Goal: Task Accomplishment & Management: Complete application form

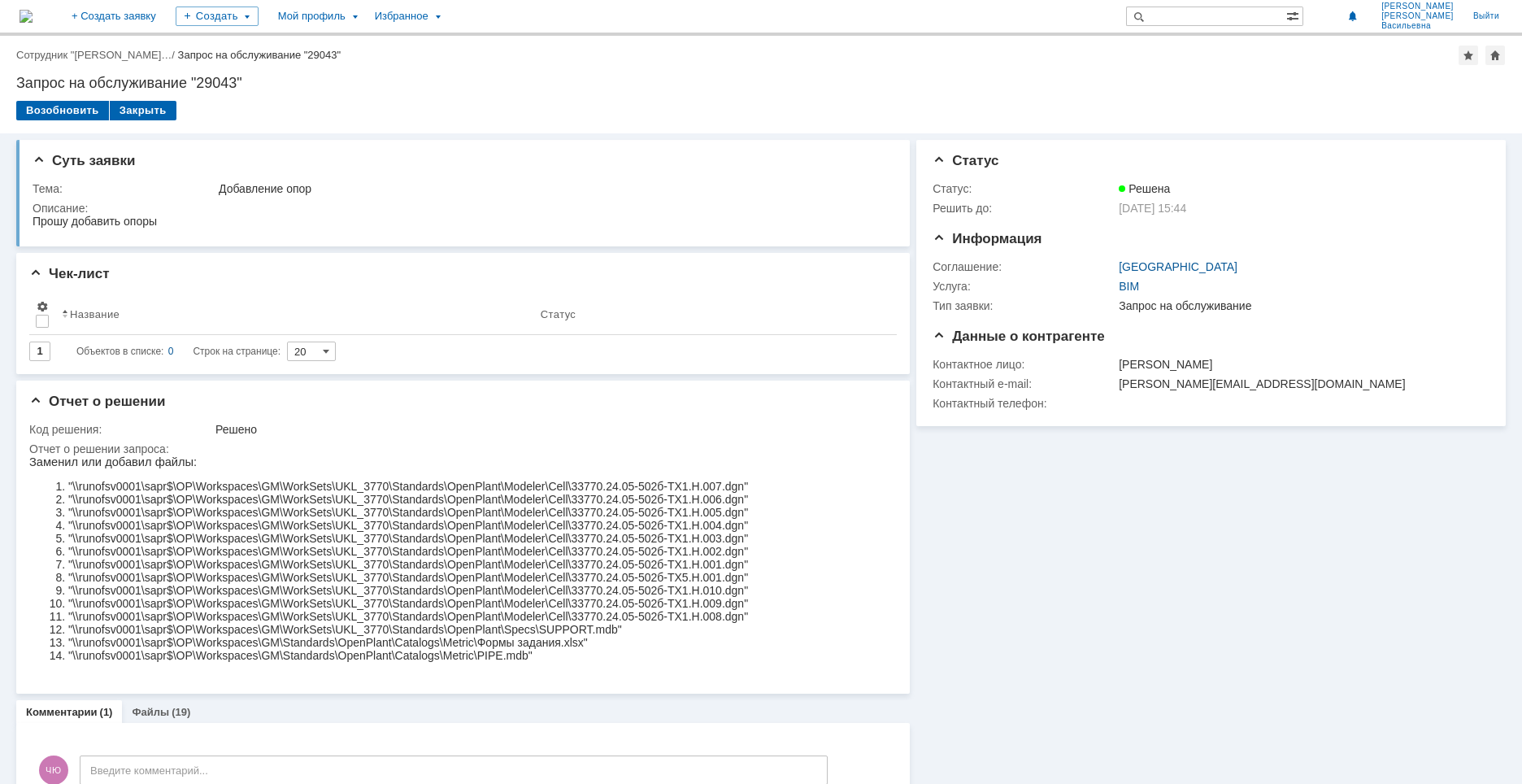
click at [33, 12] on img at bounding box center [25, 15] width 13 height 13
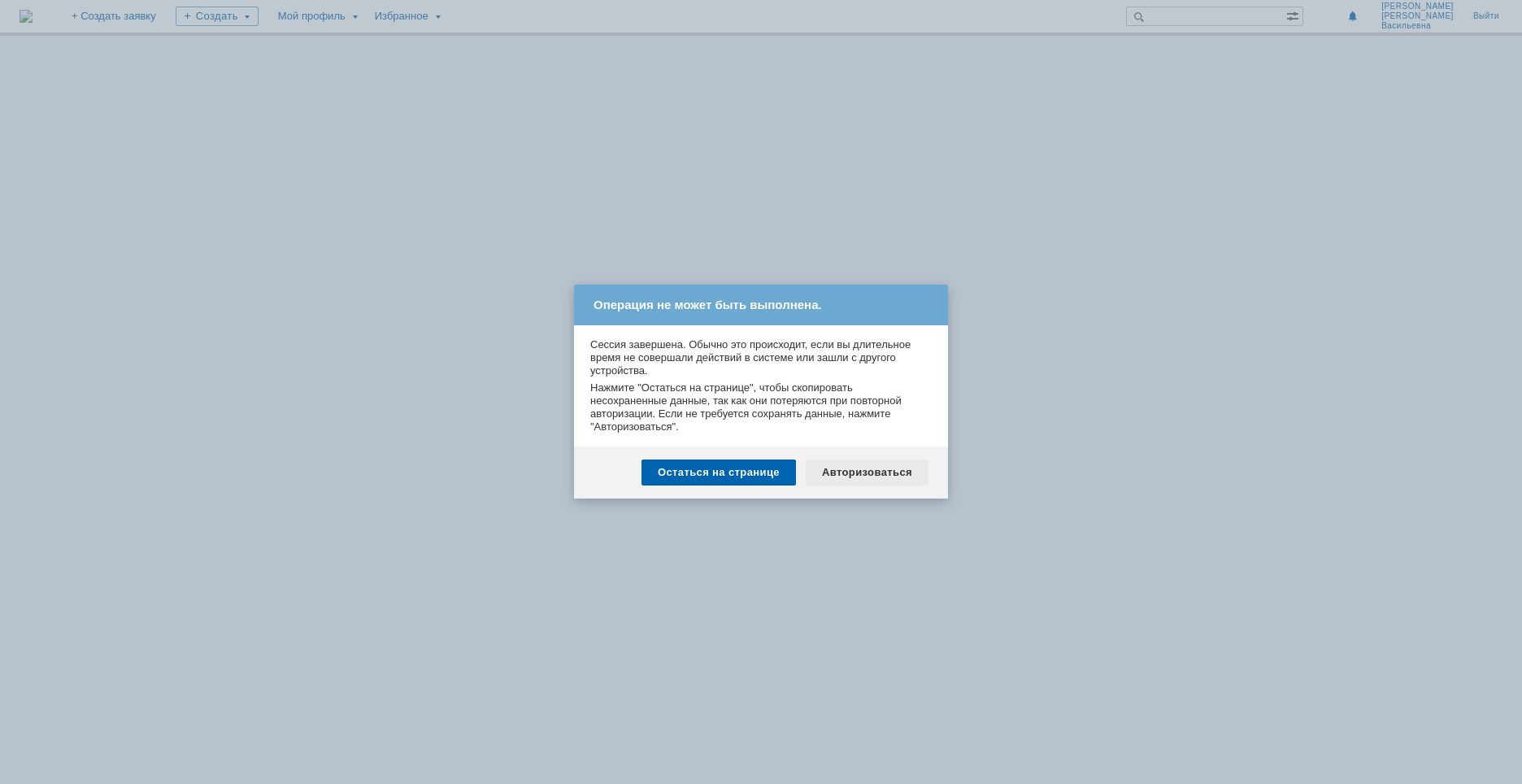
click at [899, 477] on div "Авторизоваться" at bounding box center [867, 472] width 122 height 26
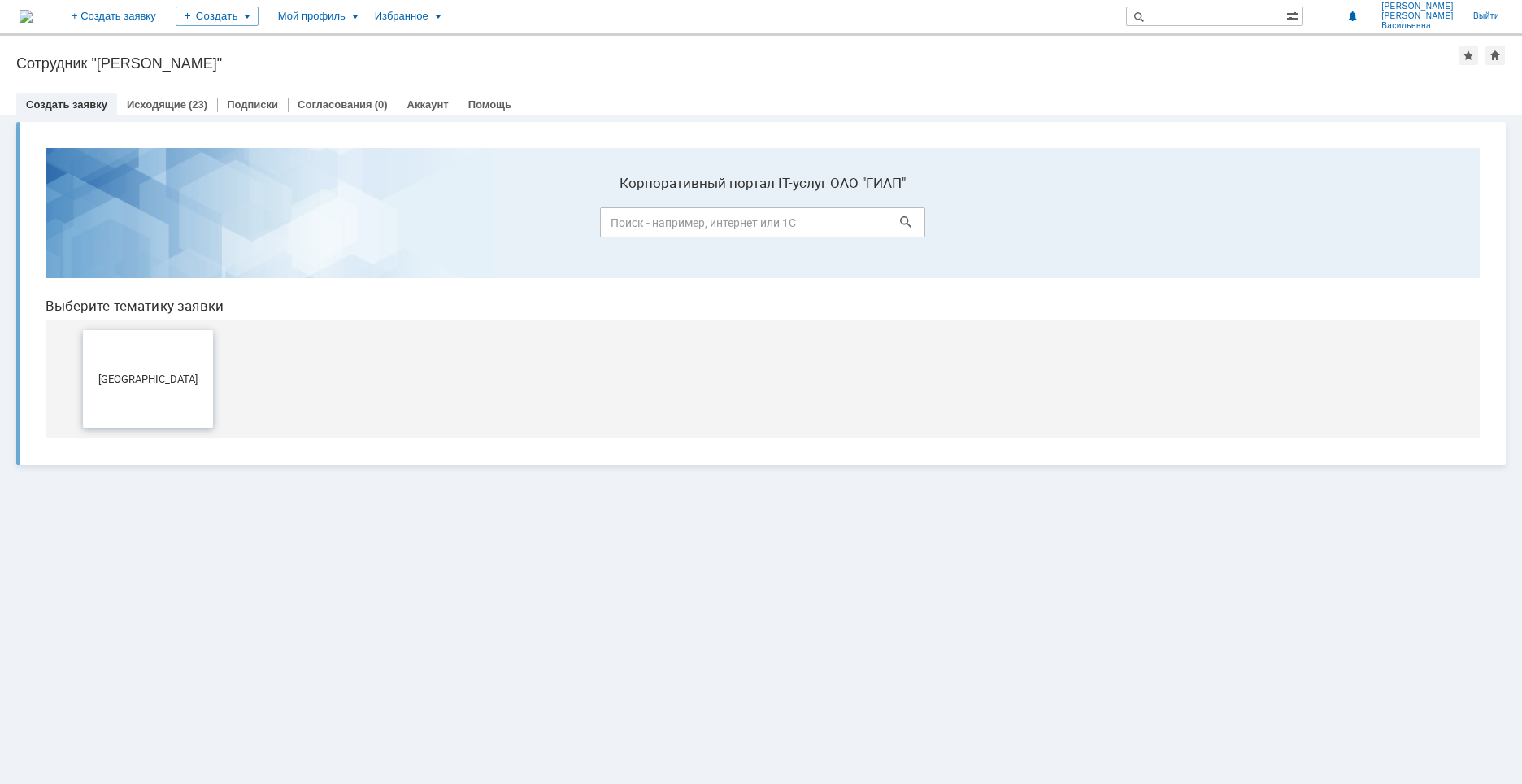
click at [144, 382] on span "[GEOGRAPHIC_DATA]" at bounding box center [148, 378] width 121 height 13
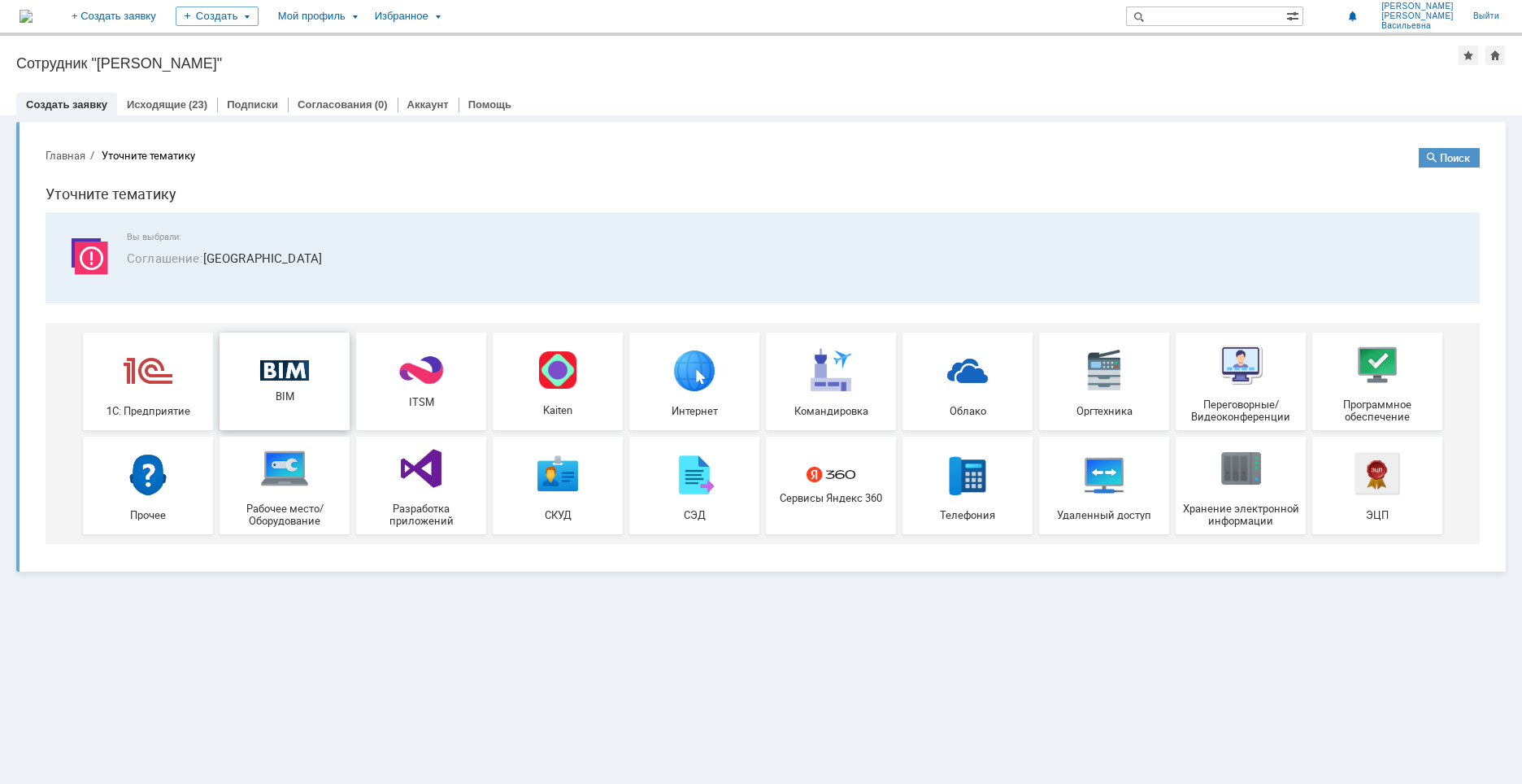
click at [296, 385] on div "BIM" at bounding box center [285, 382] width 121 height 43
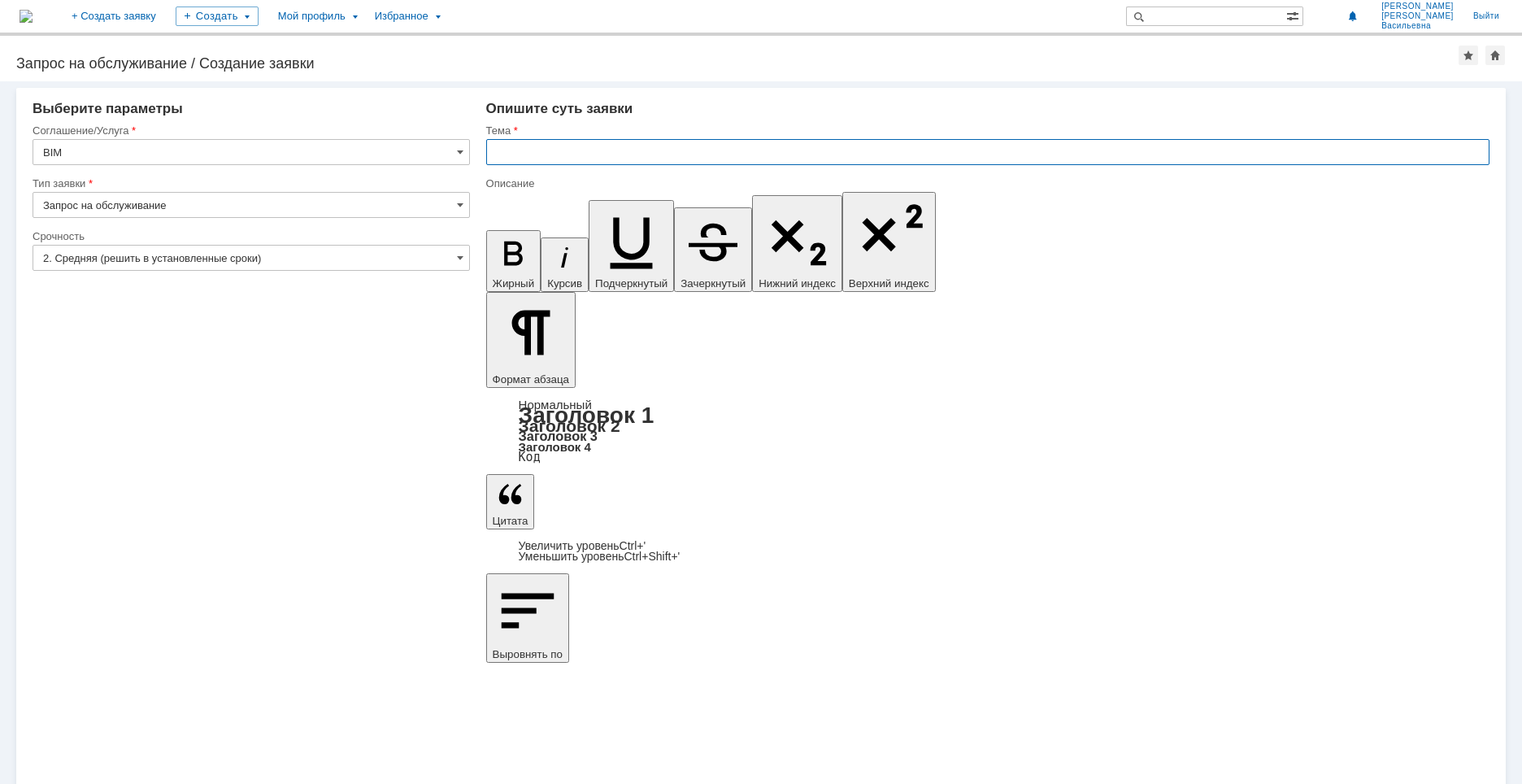
click at [567, 149] on input "text" at bounding box center [988, 151] width 1004 height 26
type input "Д"
type input "Компенсаторы"
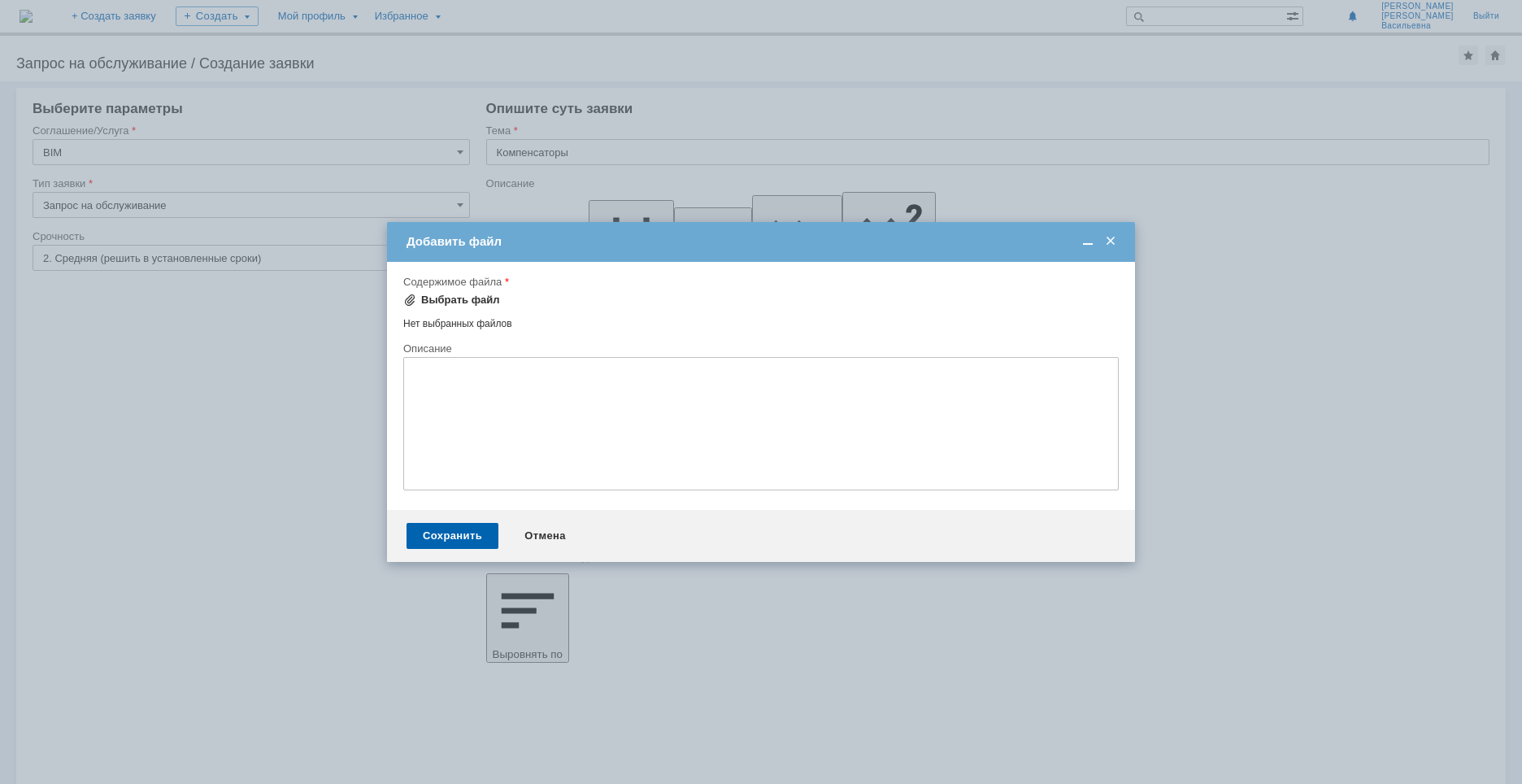
click at [445, 297] on div "Выбрать файл" at bounding box center [461, 299] width 79 height 13
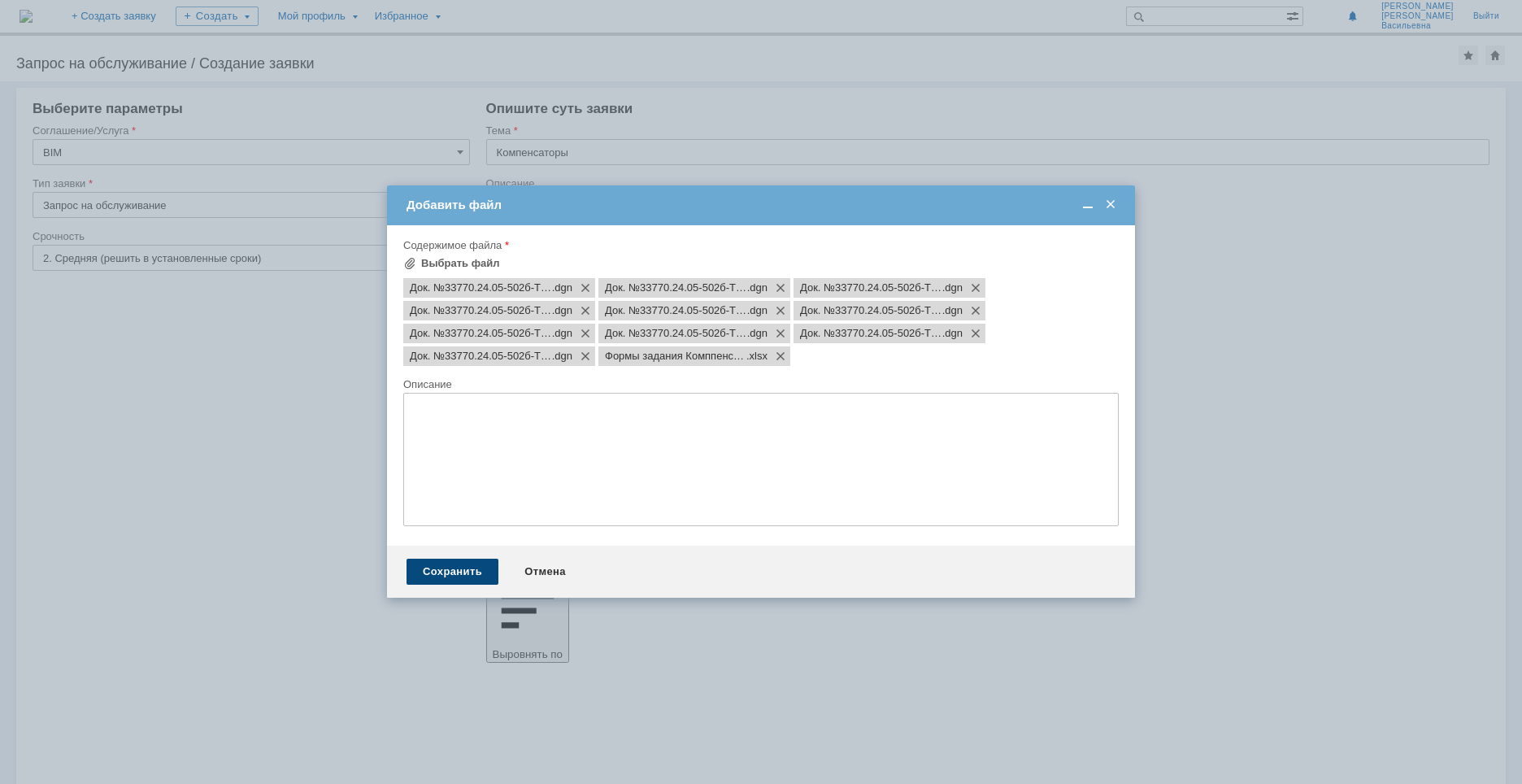
click at [453, 571] on div "Сохранить" at bounding box center [452, 571] width 92 height 26
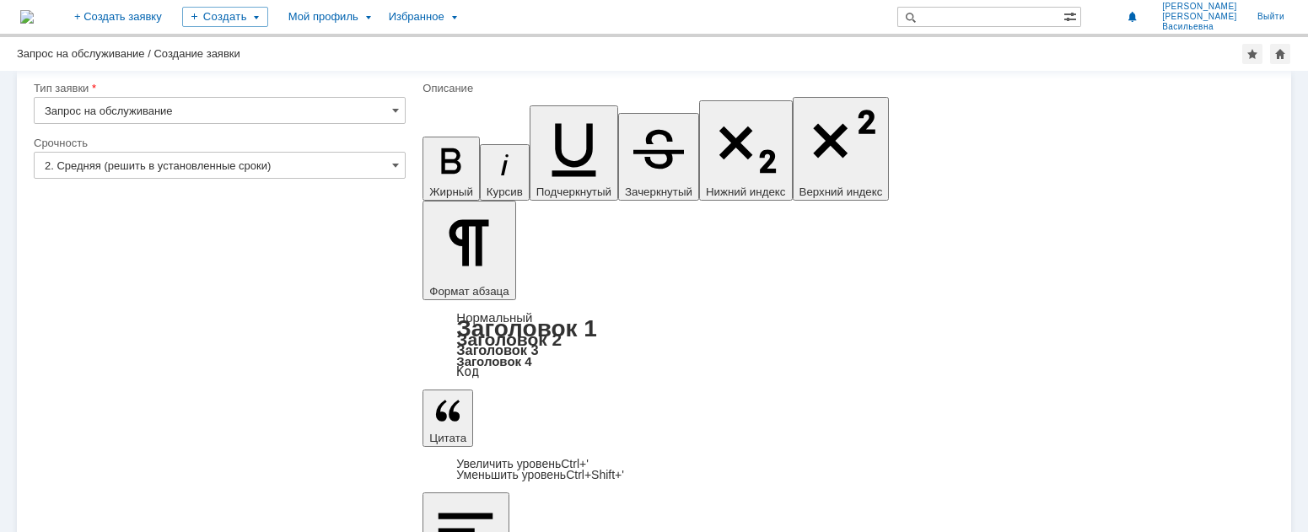
scroll to position [84, 0]
